Goal: Information Seeking & Learning: Learn about a topic

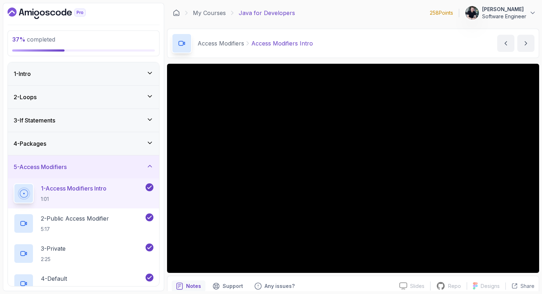
click at [98, 170] on div "5 - Access Modifiers" at bounding box center [84, 167] width 140 height 9
click at [73, 170] on div "5 - Access Modifiers" at bounding box center [84, 167] width 140 height 9
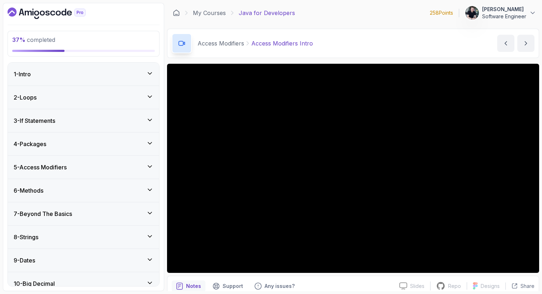
click at [71, 189] on div "6 - Methods" at bounding box center [84, 190] width 140 height 9
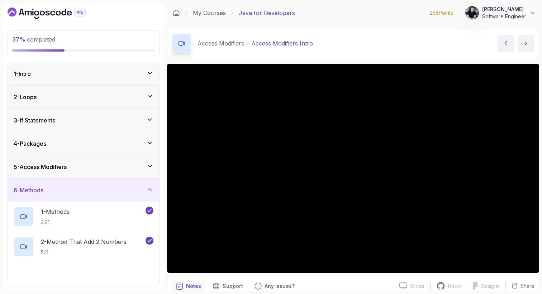
click at [71, 189] on div "6 - Methods" at bounding box center [84, 190] width 140 height 9
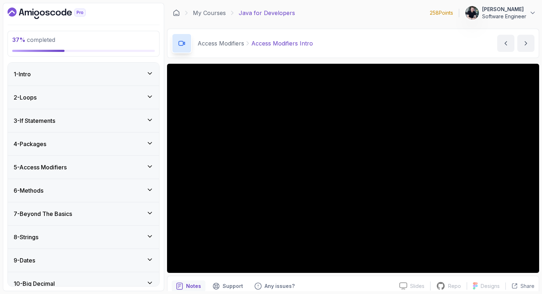
click at [68, 208] on div "7 - Beyond The Basics" at bounding box center [83, 214] width 151 height 23
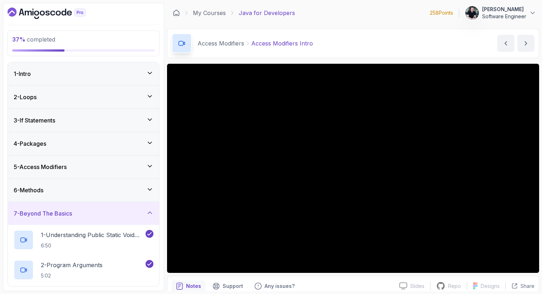
click at [68, 208] on div "7 - Beyond The Basics" at bounding box center [83, 213] width 151 height 23
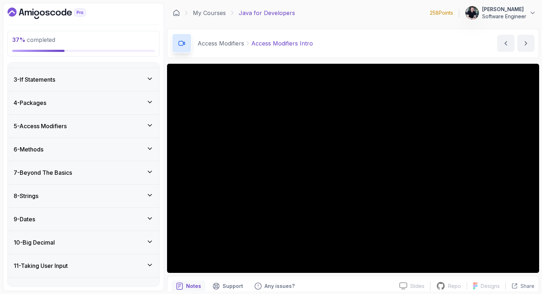
scroll to position [43, 0]
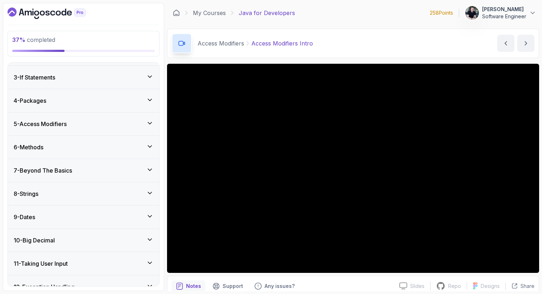
click at [70, 189] on div "8 - Strings" at bounding box center [83, 193] width 151 height 23
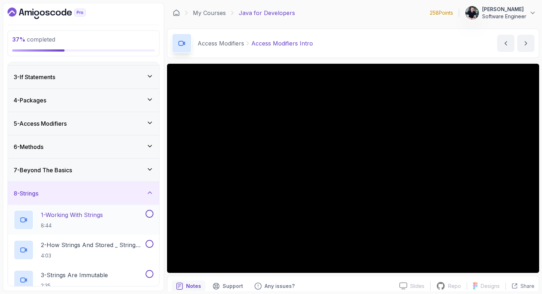
click at [69, 212] on p "1 - Working With Strings" at bounding box center [72, 215] width 62 height 9
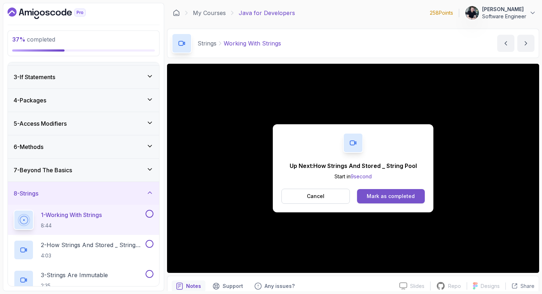
click at [372, 189] on button "Mark as completed" at bounding box center [391, 196] width 68 height 14
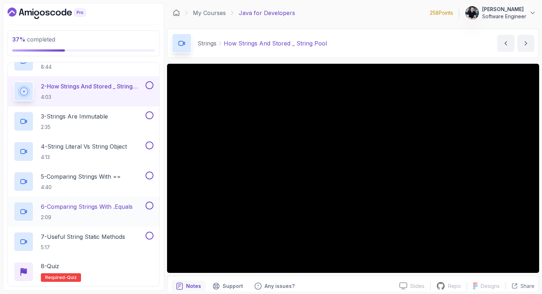
scroll to position [193, 0]
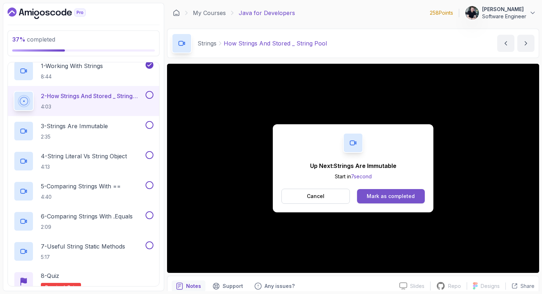
click at [376, 202] on button "Mark as completed" at bounding box center [391, 196] width 68 height 14
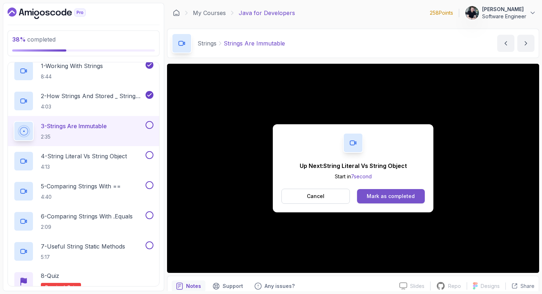
click at [378, 192] on button "Mark as completed" at bounding box center [391, 196] width 68 height 14
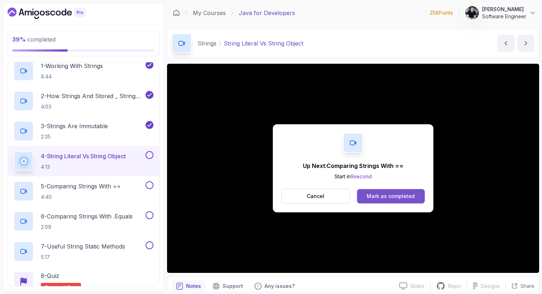
click at [377, 195] on div "Mark as completed" at bounding box center [391, 196] width 48 height 7
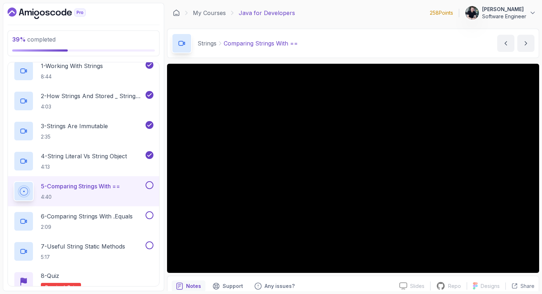
click at [371, 24] on main "My Courses Java for Developers 258 Points 1 krystian czaplicki Software Enginee…" at bounding box center [353, 147] width 372 height 289
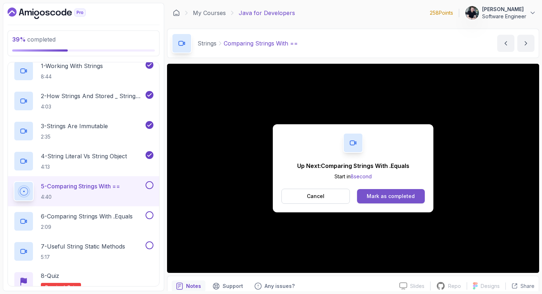
click at [395, 197] on div "Mark as completed" at bounding box center [391, 196] width 48 height 7
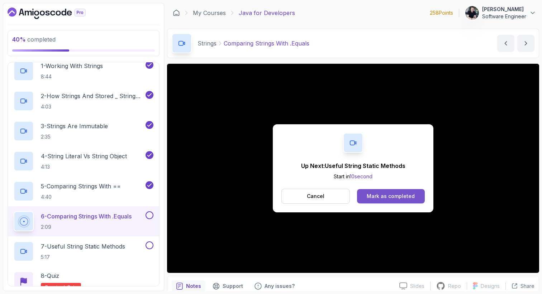
click at [384, 199] on div "Mark as completed" at bounding box center [391, 196] width 48 height 7
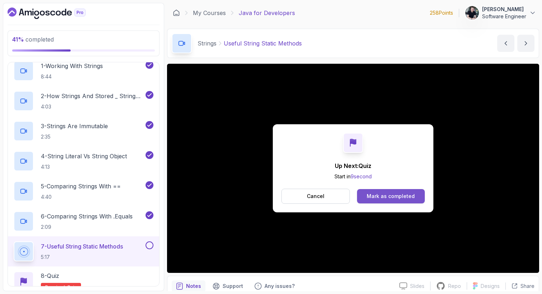
click at [375, 200] on button "Mark as completed" at bounding box center [391, 196] width 68 height 14
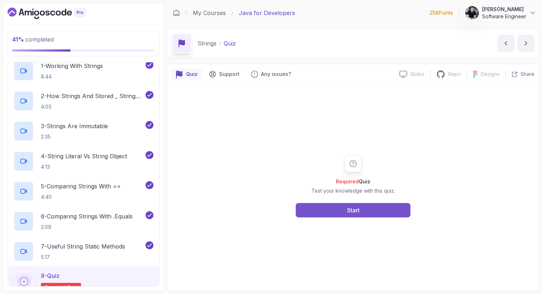
click at [371, 206] on button "Start" at bounding box center [353, 210] width 115 height 14
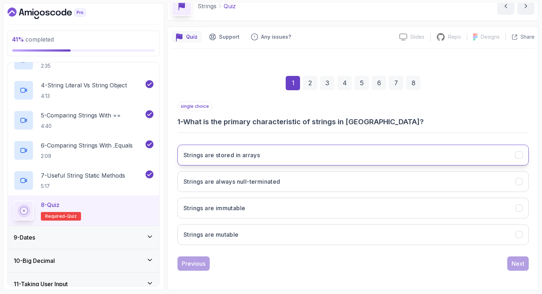
scroll to position [37, 0]
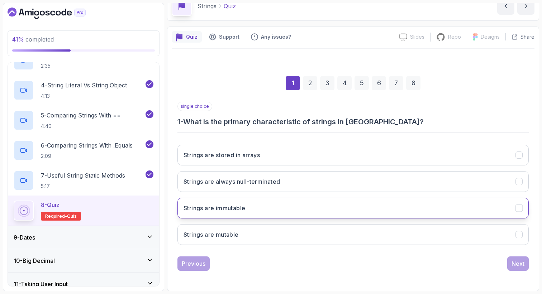
click at [231, 208] on h3 "Strings are immutable" at bounding box center [215, 208] width 62 height 9
click at [518, 260] on div "Next" at bounding box center [518, 264] width 13 height 9
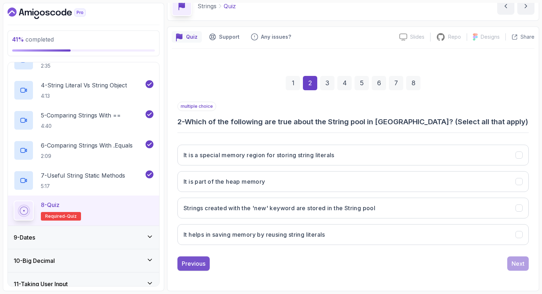
click at [192, 260] on div "Previous" at bounding box center [194, 264] width 24 height 9
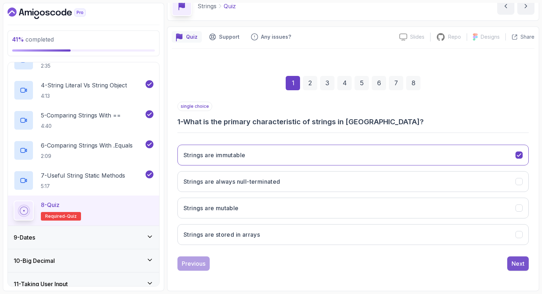
click at [508, 261] on button "Next" at bounding box center [518, 264] width 22 height 14
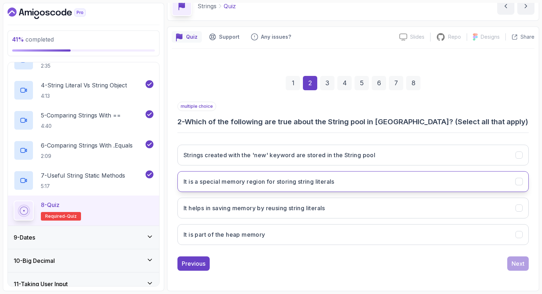
click at [241, 183] on h3 "It is a special memory region for storing string literals" at bounding box center [259, 181] width 151 height 9
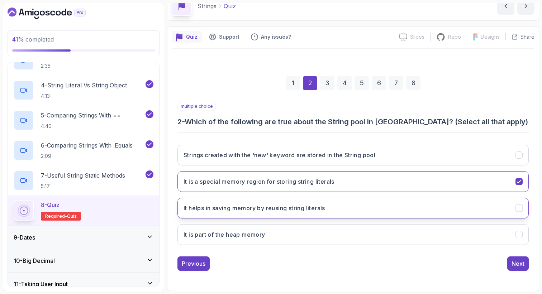
click at [245, 211] on h3 "It helps in saving memory by reusing string literals" at bounding box center [255, 208] width 142 height 9
click at [246, 239] on button "It is part of the heap memory" at bounding box center [352, 234] width 351 height 21
click at [518, 268] on div "Next" at bounding box center [518, 264] width 13 height 9
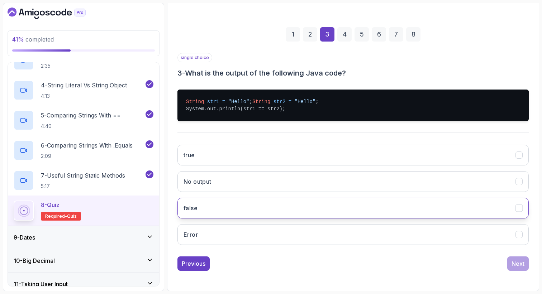
scroll to position [93, 0]
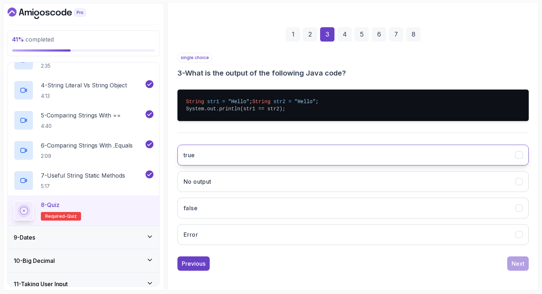
click at [245, 152] on button "true" at bounding box center [352, 155] width 351 height 21
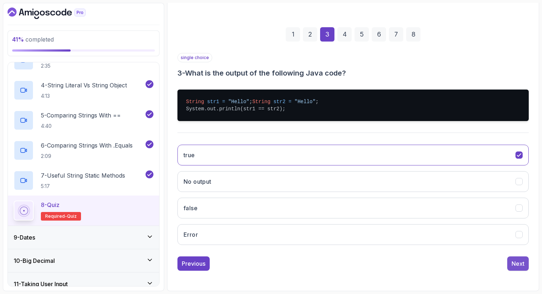
click at [525, 269] on button "Next" at bounding box center [518, 264] width 22 height 14
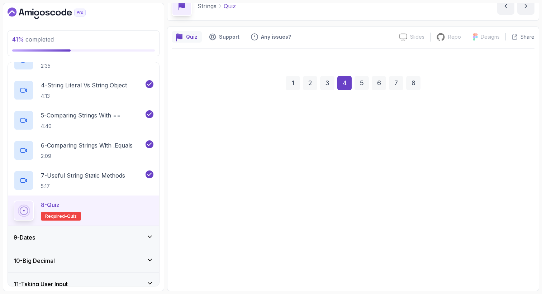
scroll to position [37, 0]
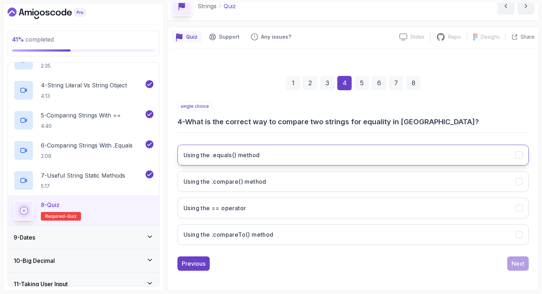
click at [275, 156] on button "Using the .equals() method" at bounding box center [352, 155] width 351 height 21
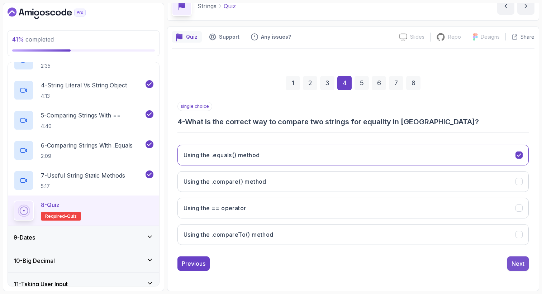
click at [517, 267] on div "Next" at bounding box center [518, 264] width 13 height 9
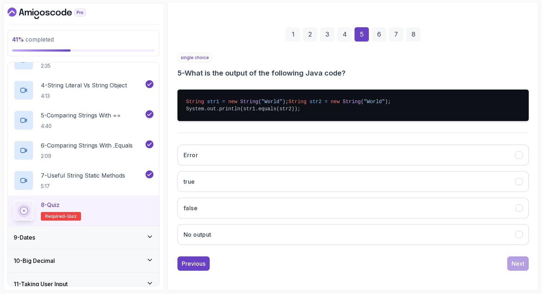
scroll to position [93, 0]
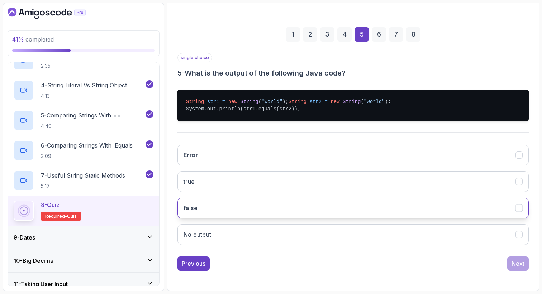
click at [247, 209] on button "false" at bounding box center [352, 208] width 351 height 21
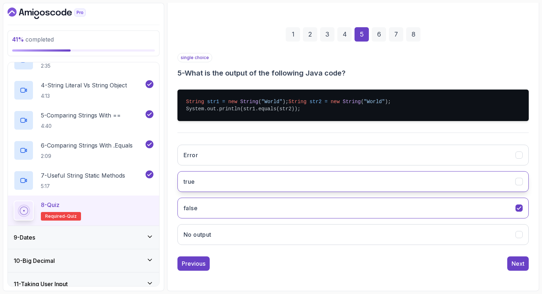
click at [249, 182] on button "true" at bounding box center [352, 181] width 351 height 21
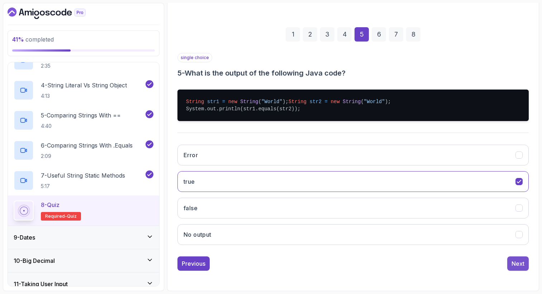
click at [525, 262] on button "Next" at bounding box center [518, 264] width 22 height 14
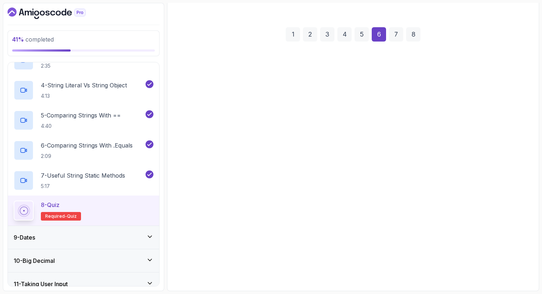
scroll to position [37, 0]
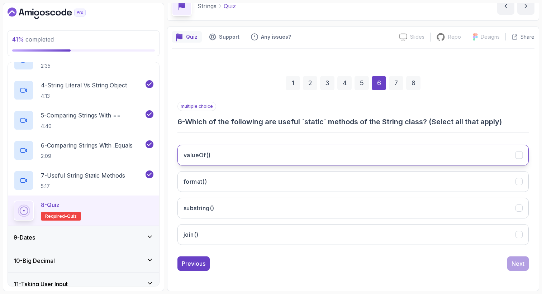
click at [218, 162] on button "valueOf()" at bounding box center [352, 155] width 351 height 21
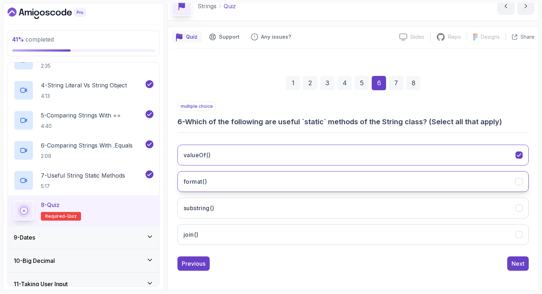
click at [217, 182] on button "format()" at bounding box center [352, 181] width 351 height 21
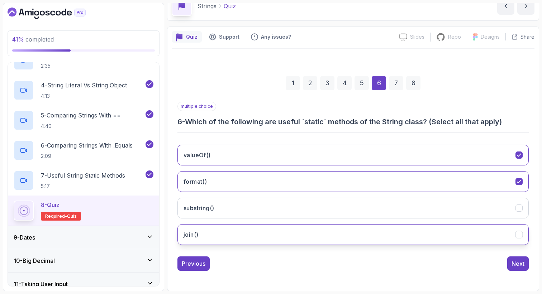
click at [222, 233] on button "join()" at bounding box center [352, 234] width 351 height 21
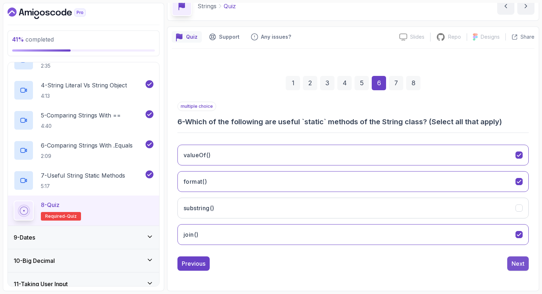
click at [519, 267] on div "Next" at bounding box center [518, 264] width 13 height 9
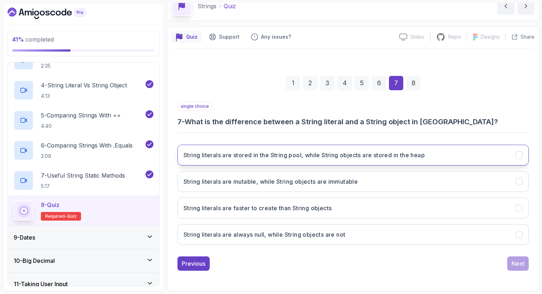
click at [253, 158] on h3 "String literals are stored in the String pool, while String objects are stored …" at bounding box center [304, 155] width 241 height 9
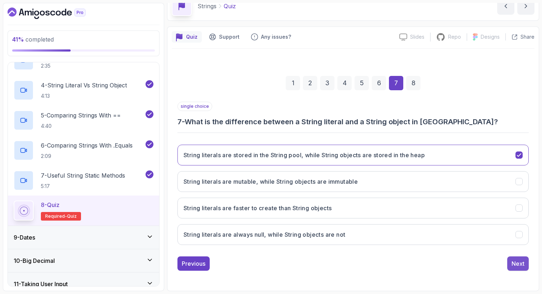
click at [515, 265] on div "Next" at bounding box center [518, 264] width 13 height 9
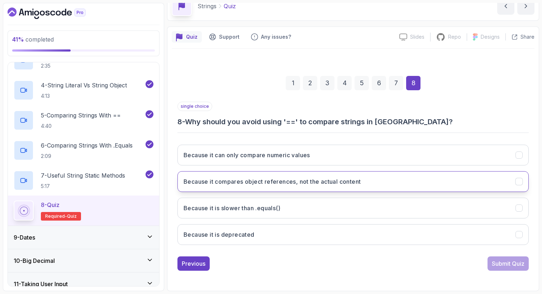
click at [277, 186] on button "Because it compares object references, not the actual content" at bounding box center [352, 181] width 351 height 21
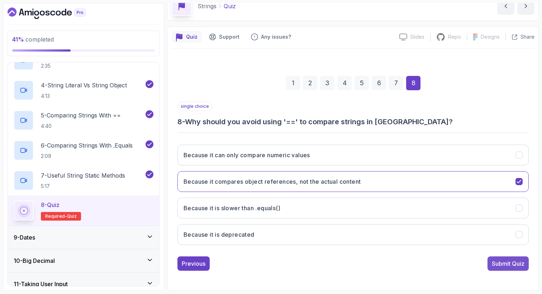
click at [498, 262] on div "Submit Quiz" at bounding box center [508, 264] width 33 height 9
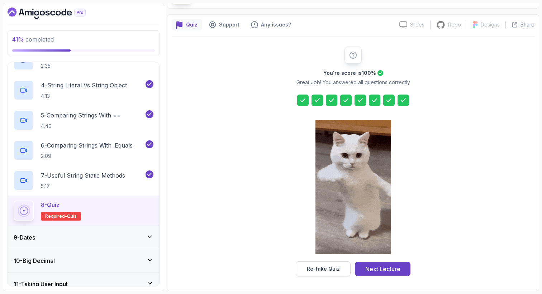
scroll to position [49, 0]
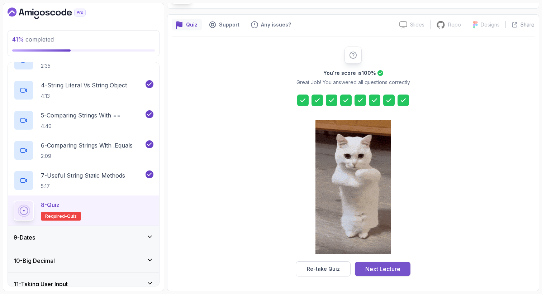
click at [374, 271] on div "Next Lecture" at bounding box center [382, 269] width 35 height 9
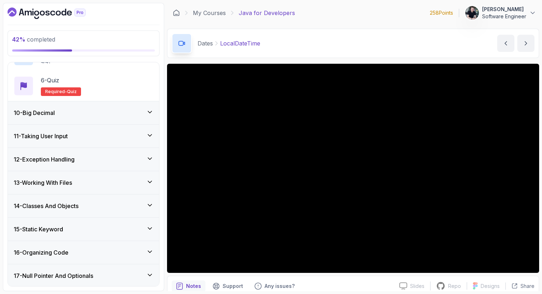
scroll to position [341, 0]
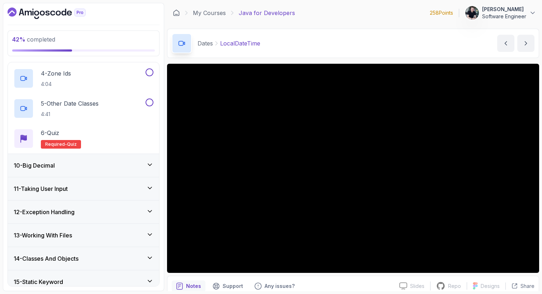
click at [60, 171] on div "10 - Big Decimal" at bounding box center [83, 165] width 151 height 23
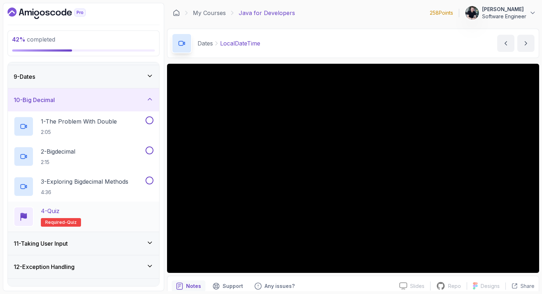
scroll to position [177, 0]
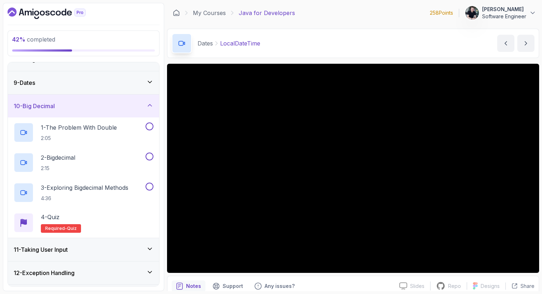
click at [71, 112] on div "10 - Big Decimal" at bounding box center [83, 106] width 151 height 23
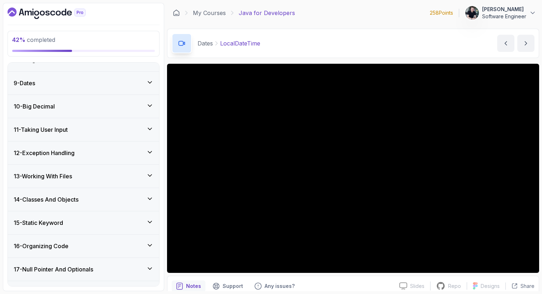
click at [61, 132] on h3 "11 - Taking User Input" at bounding box center [41, 129] width 54 height 9
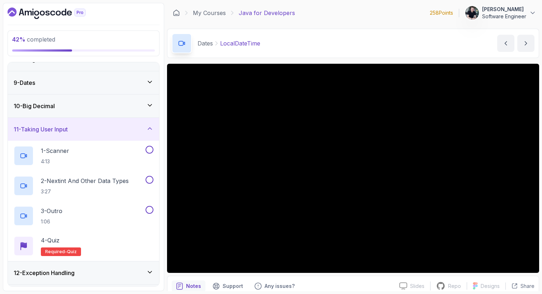
click at [61, 132] on h3 "11 - Taking User Input" at bounding box center [41, 129] width 54 height 9
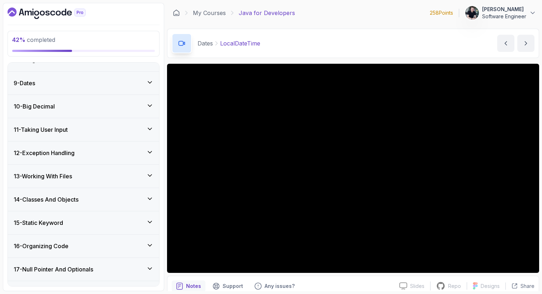
click at [61, 151] on h3 "12 - Exception Handling" at bounding box center [44, 153] width 61 height 9
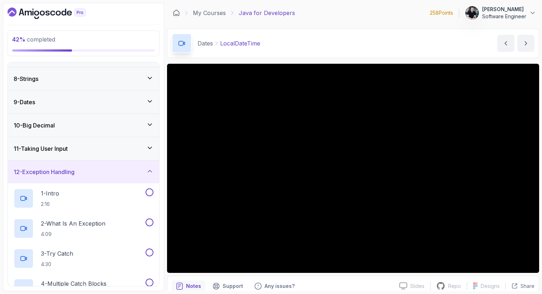
scroll to position [151, 0]
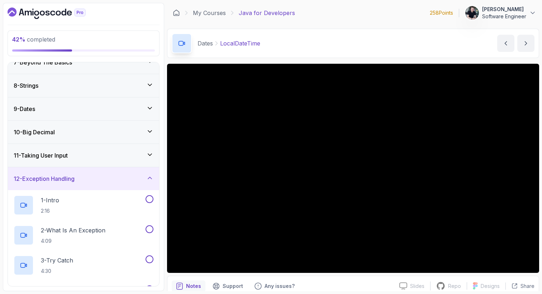
click at [59, 173] on div "12 - Exception Handling" at bounding box center [83, 178] width 151 height 23
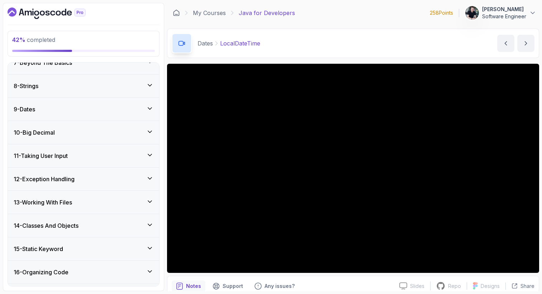
click at [51, 210] on div "13 - Working With Files" at bounding box center [83, 202] width 151 height 23
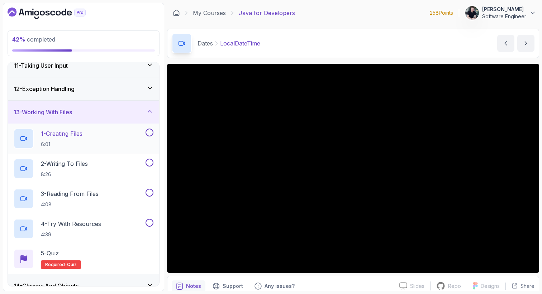
scroll to position [242, 0]
click at [79, 110] on div "13 - Working With Files" at bounding box center [84, 111] width 140 height 9
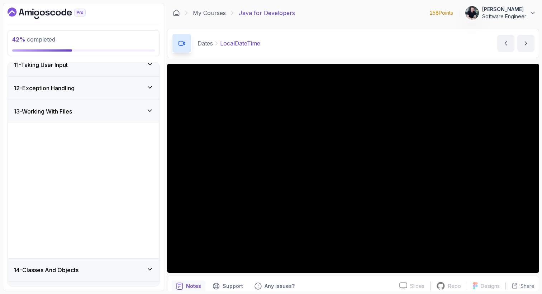
scroll to position [218, 0]
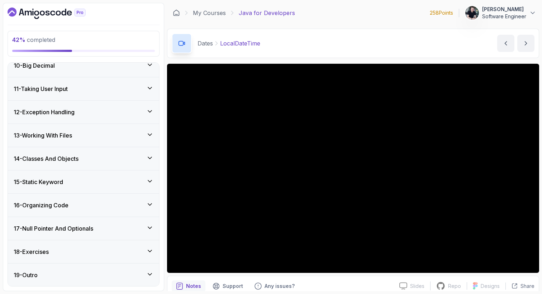
click at [71, 164] on div "14 - Classes And Objects" at bounding box center [83, 158] width 151 height 23
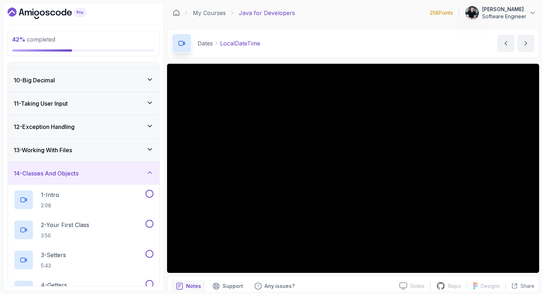
scroll to position [171, 0]
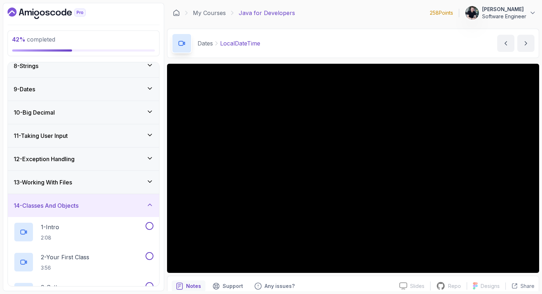
click at [61, 203] on h3 "14 - Classes And Objects" at bounding box center [46, 205] width 65 height 9
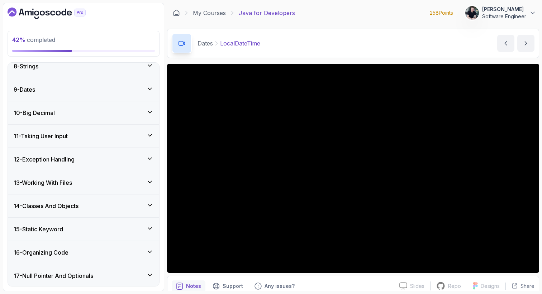
click at [57, 235] on div "15 - Static Keyword" at bounding box center [83, 229] width 151 height 23
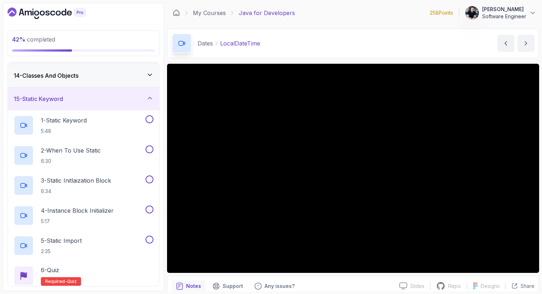
scroll to position [302, 0]
click at [75, 100] on div "15 - Static Keyword" at bounding box center [84, 98] width 140 height 9
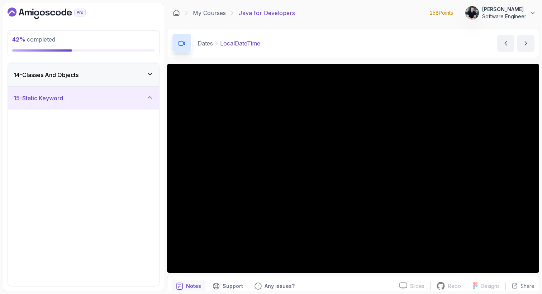
scroll to position [218, 0]
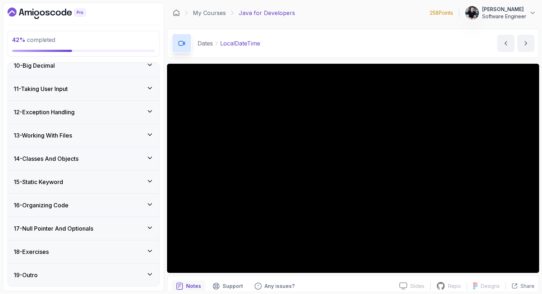
click at [66, 206] on h3 "16 - Organizing Code" at bounding box center [41, 205] width 55 height 9
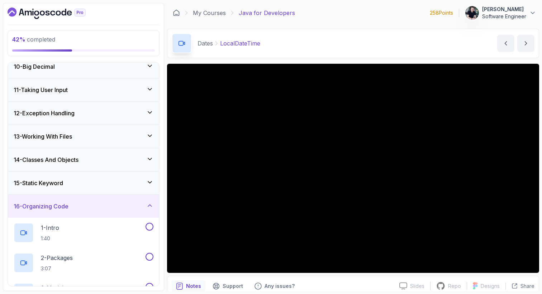
scroll to position [190, 0]
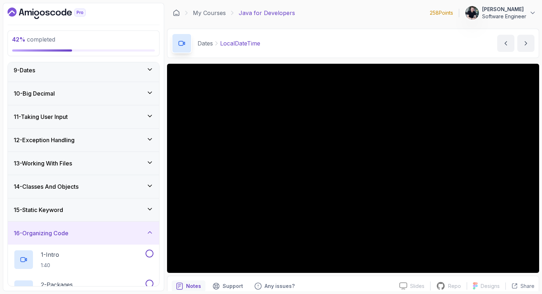
click at [67, 235] on h3 "16 - Organizing Code" at bounding box center [41, 233] width 55 height 9
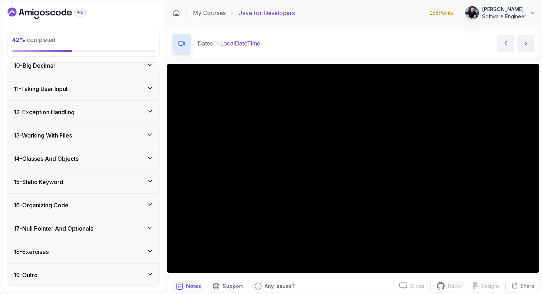
click at [70, 227] on h3 "17 - Null Pointer And Optionals" at bounding box center [54, 228] width 80 height 9
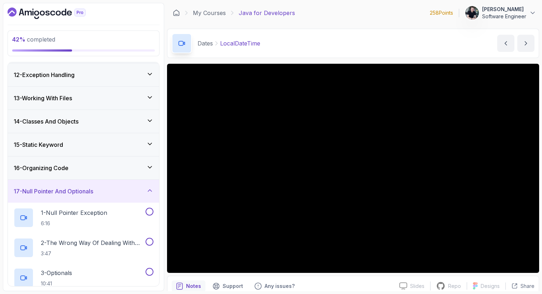
click at [80, 194] on h3 "17 - Null Pointer And Optionals" at bounding box center [54, 191] width 80 height 9
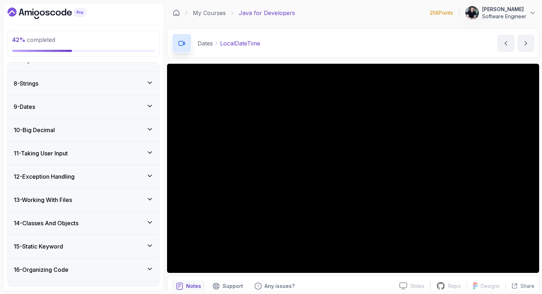
scroll to position [144, 0]
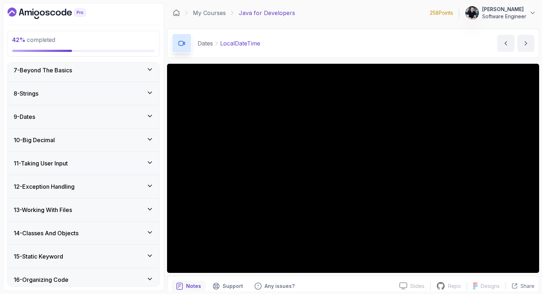
click at [50, 119] on div "9 - Dates" at bounding box center [84, 117] width 140 height 9
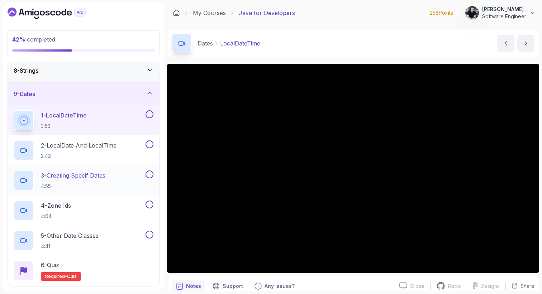
scroll to position [165, 0]
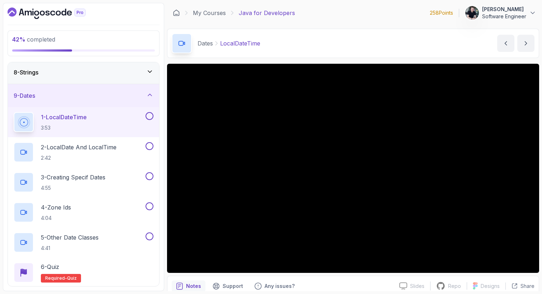
click at [65, 92] on div "9 - Dates" at bounding box center [84, 95] width 140 height 9
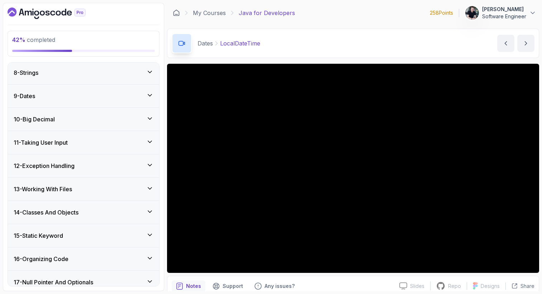
click at [61, 126] on div "10 - Big Decimal" at bounding box center [83, 119] width 151 height 23
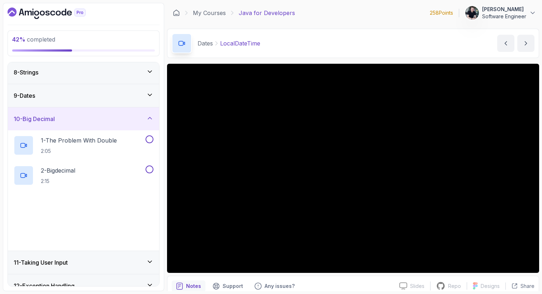
click at [61, 126] on div "10 - Big Decimal" at bounding box center [83, 119] width 151 height 23
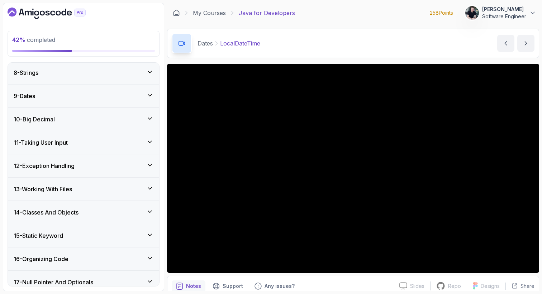
click at [68, 95] on div "9 - Dates" at bounding box center [84, 96] width 140 height 9
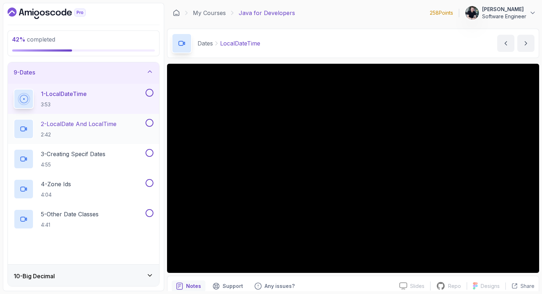
scroll to position [218, 0]
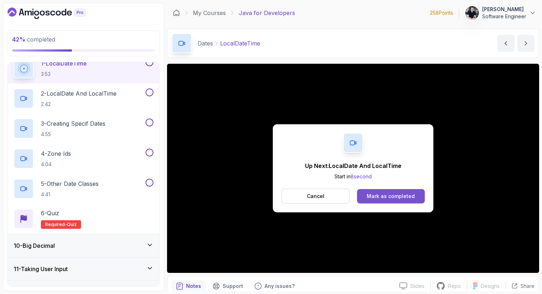
click at [386, 193] on div "Mark as completed" at bounding box center [391, 196] width 48 height 7
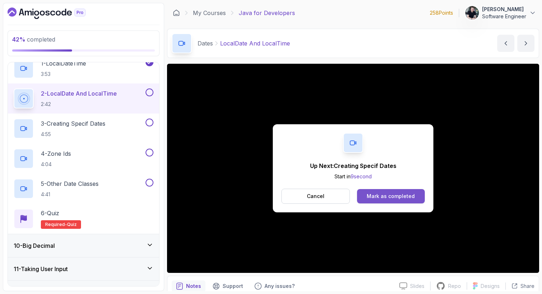
click at [366, 196] on button "Mark as completed" at bounding box center [391, 196] width 68 height 14
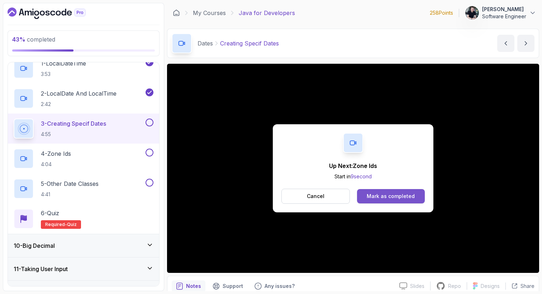
click at [374, 193] on div "Mark as completed" at bounding box center [391, 196] width 48 height 7
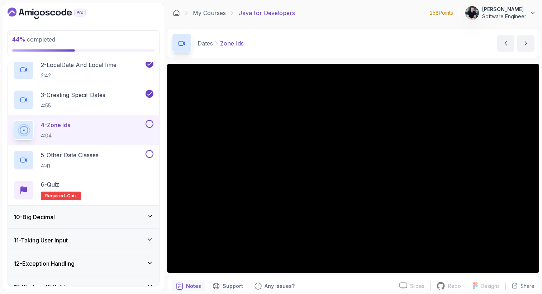
scroll to position [248, 0]
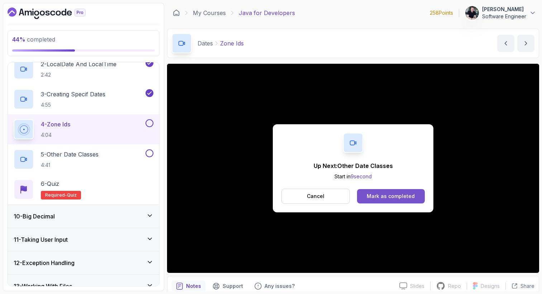
click at [401, 199] on div "Mark as completed" at bounding box center [391, 196] width 48 height 7
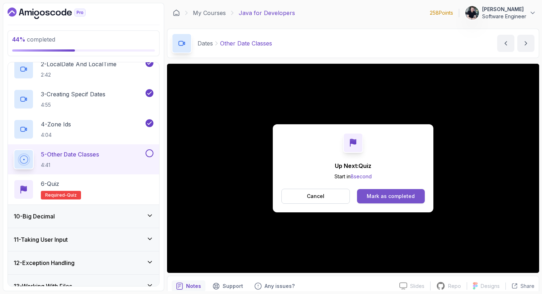
click at [376, 194] on div "Mark as completed" at bounding box center [391, 196] width 48 height 7
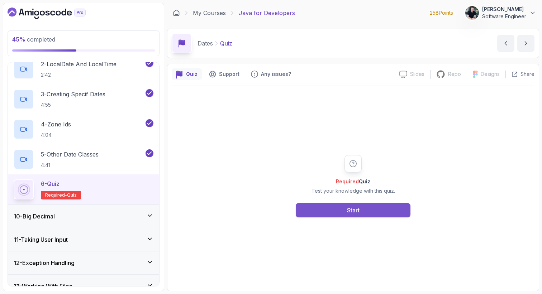
click at [367, 212] on button "Start" at bounding box center [353, 210] width 115 height 14
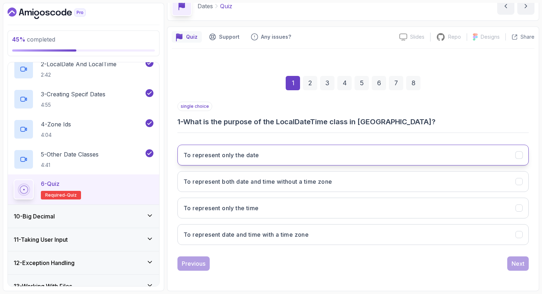
scroll to position [37, 0]
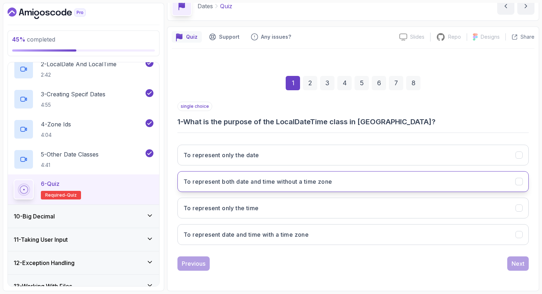
click at [246, 183] on h3 "To represent both date and time without a time zone" at bounding box center [258, 181] width 148 height 9
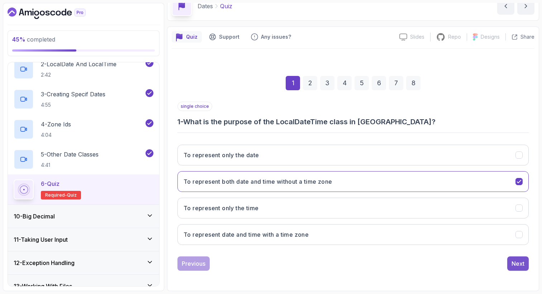
click at [520, 262] on div "Next" at bounding box center [518, 264] width 13 height 9
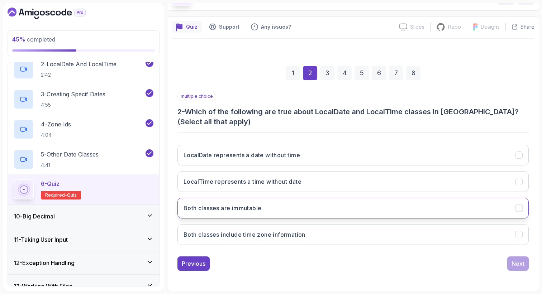
scroll to position [47, 0]
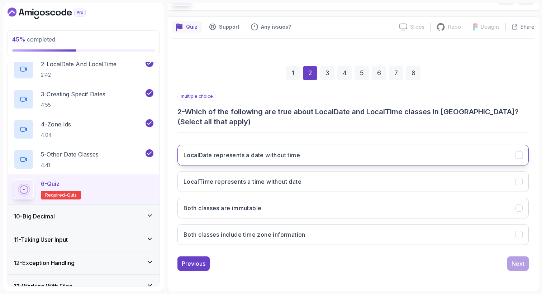
click at [312, 155] on button "LocalDate represents a date without time" at bounding box center [352, 155] width 351 height 21
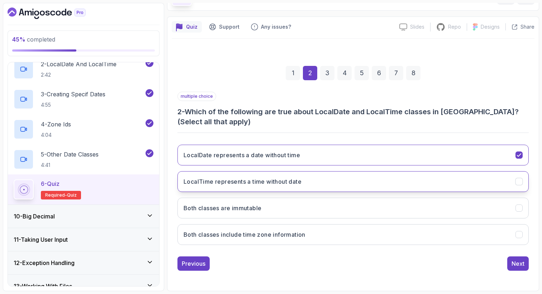
click at [299, 182] on h3 "LocalTime represents a time without date" at bounding box center [243, 181] width 118 height 9
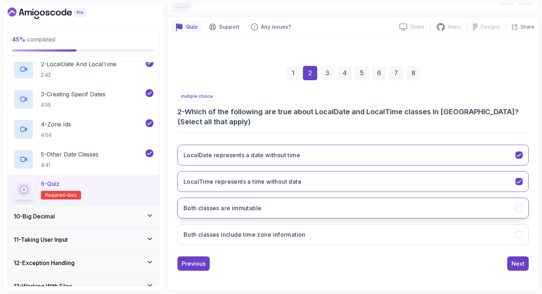
click at [284, 207] on button "Both classes are immutable" at bounding box center [352, 208] width 351 height 21
click at [523, 262] on div "Next" at bounding box center [518, 264] width 13 height 9
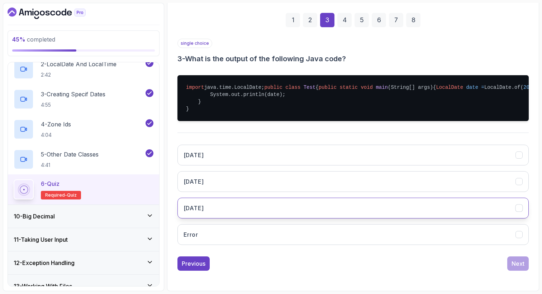
scroll to position [122, 0]
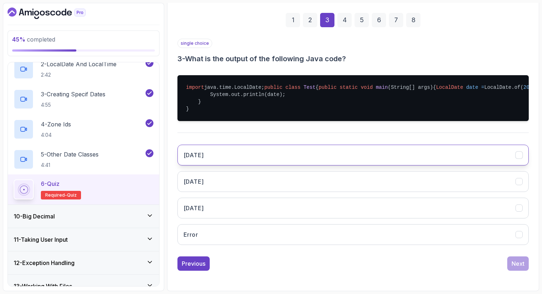
click at [299, 155] on button "2023-10-05" at bounding box center [352, 155] width 351 height 21
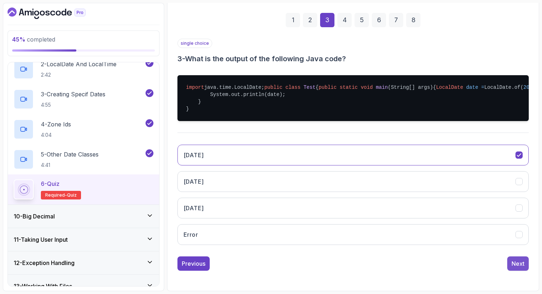
click at [509, 263] on button "Next" at bounding box center [518, 264] width 22 height 14
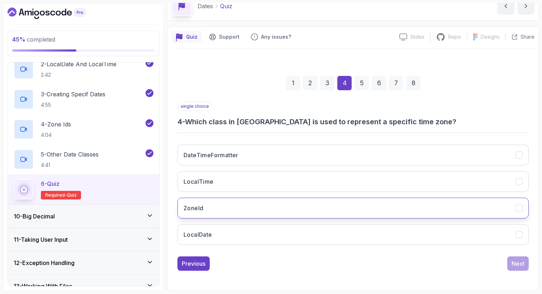
scroll to position [0, 0]
click at [242, 209] on button "ZoneId" at bounding box center [352, 208] width 351 height 21
click at [514, 261] on div "Next" at bounding box center [518, 264] width 13 height 9
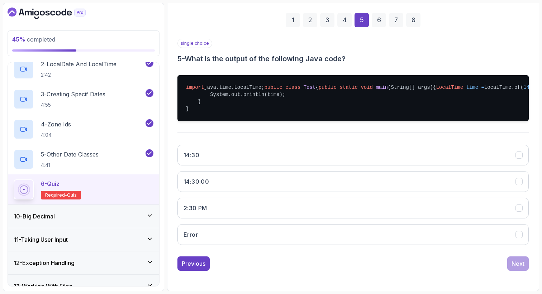
scroll to position [113, 0]
click at [300, 162] on button "14:30" at bounding box center [352, 155] width 351 height 21
click at [513, 268] on button "Next" at bounding box center [518, 264] width 22 height 14
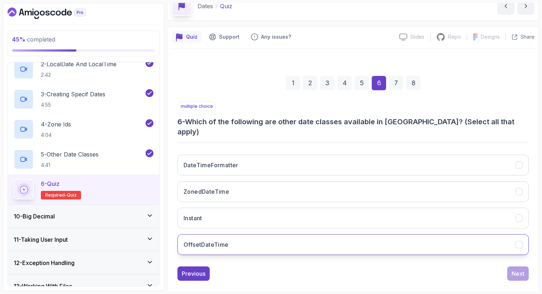
scroll to position [0, 0]
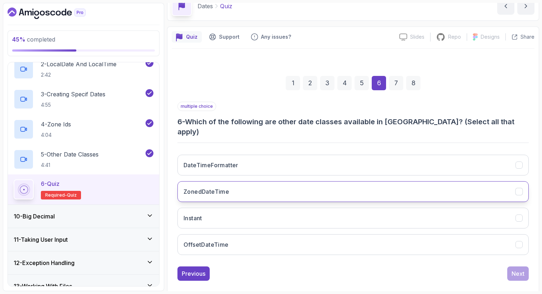
click at [308, 181] on button "ZonedDateTime" at bounding box center [352, 191] width 351 height 21
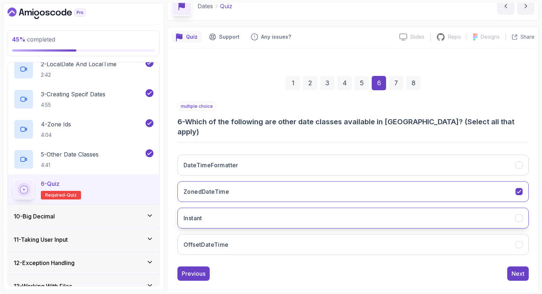
click at [282, 215] on button "Instant" at bounding box center [352, 218] width 351 height 21
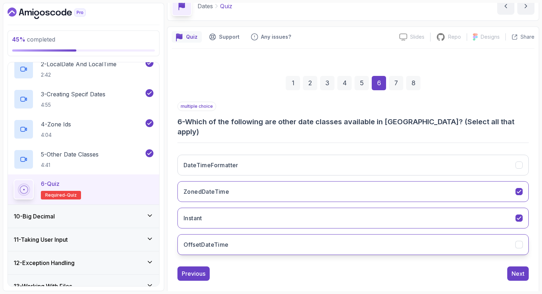
click at [445, 237] on button "OffsetDateTime" at bounding box center [352, 244] width 351 height 21
click at [520, 270] on div "Next" at bounding box center [518, 274] width 13 height 9
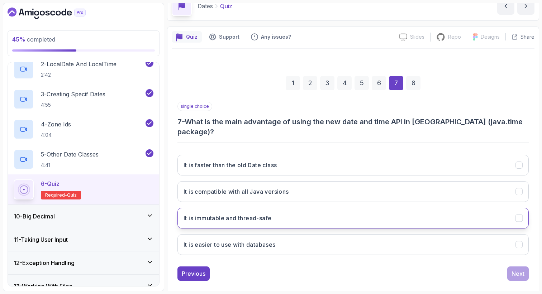
click at [264, 208] on button "It is immutable and thread-safe" at bounding box center [352, 218] width 351 height 21
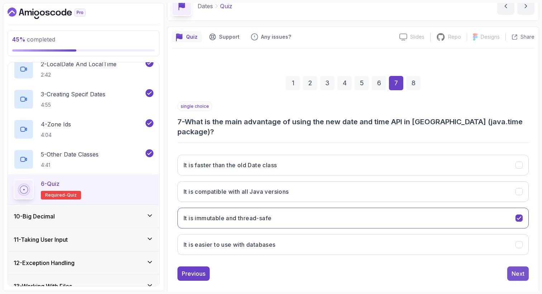
click at [525, 267] on button "Next" at bounding box center [518, 274] width 22 height 14
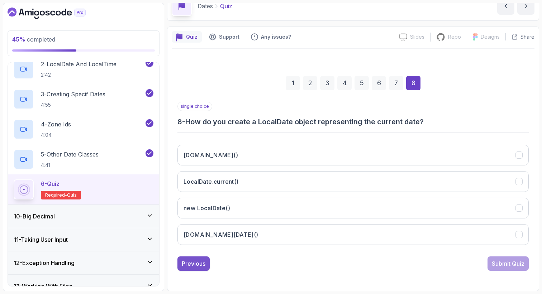
click at [200, 267] on div "Previous" at bounding box center [194, 264] width 24 height 9
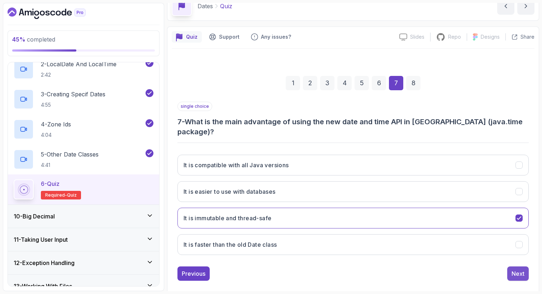
click at [517, 270] on div "Next" at bounding box center [518, 274] width 13 height 9
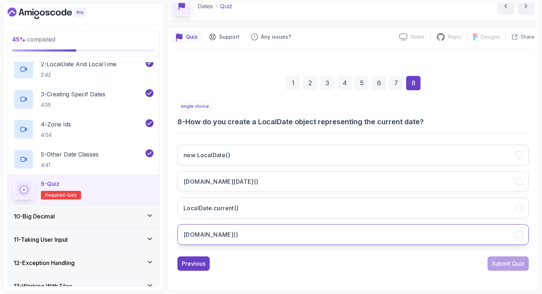
click at [274, 236] on button "LocalDate.now()" at bounding box center [352, 234] width 351 height 21
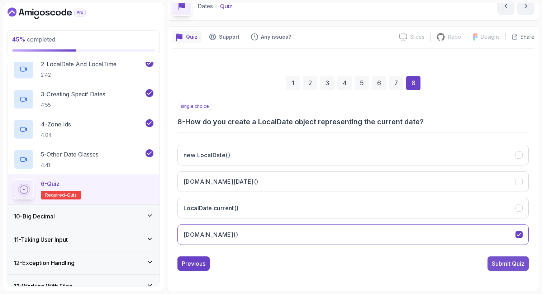
click at [501, 260] on div "Submit Quiz" at bounding box center [508, 264] width 33 height 9
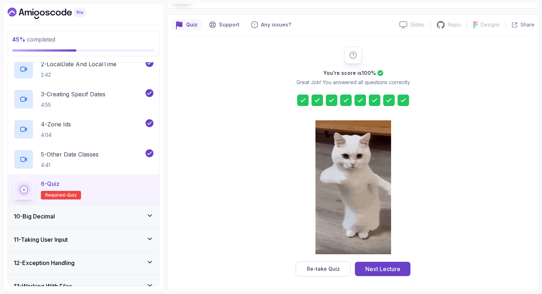
scroll to position [49, 0]
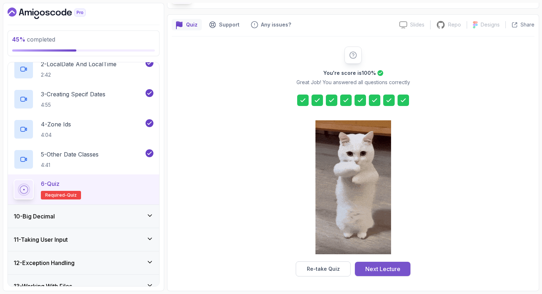
click at [397, 266] on div "Next Lecture" at bounding box center [382, 269] width 35 height 9
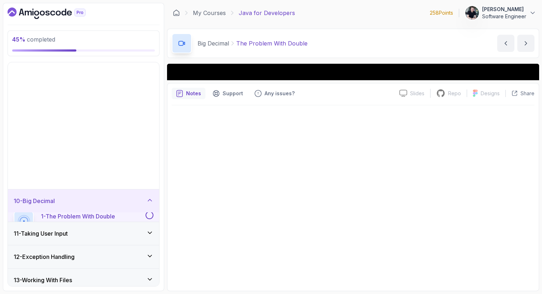
scroll to position [218, 0]
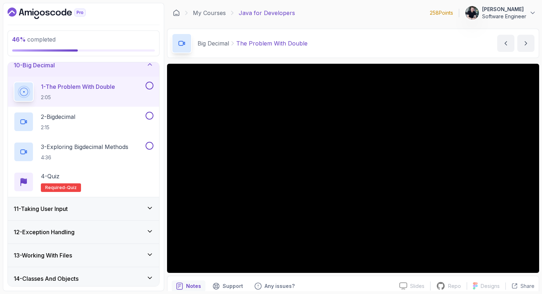
click at [44, 16] on icon "Dashboard" at bounding box center [47, 13] width 78 height 11
